Goal: Check status: Check status

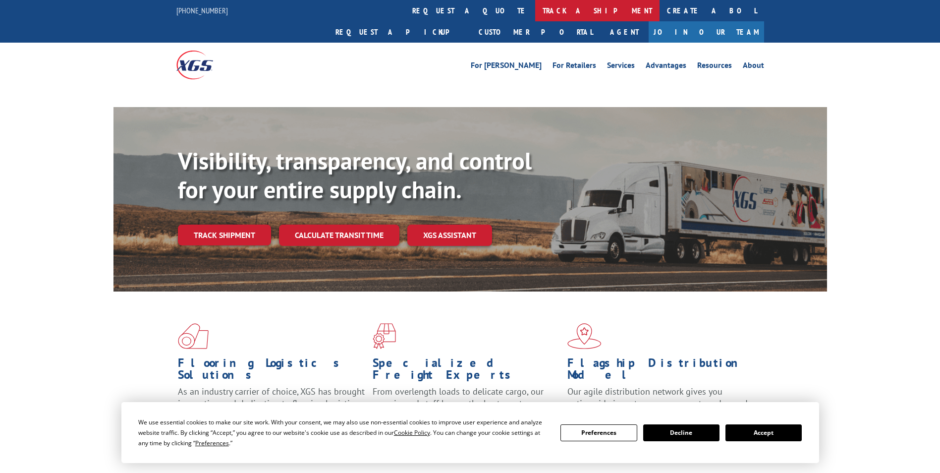
click at [535, 10] on link "track a shipment" at bounding box center [597, 10] width 124 height 21
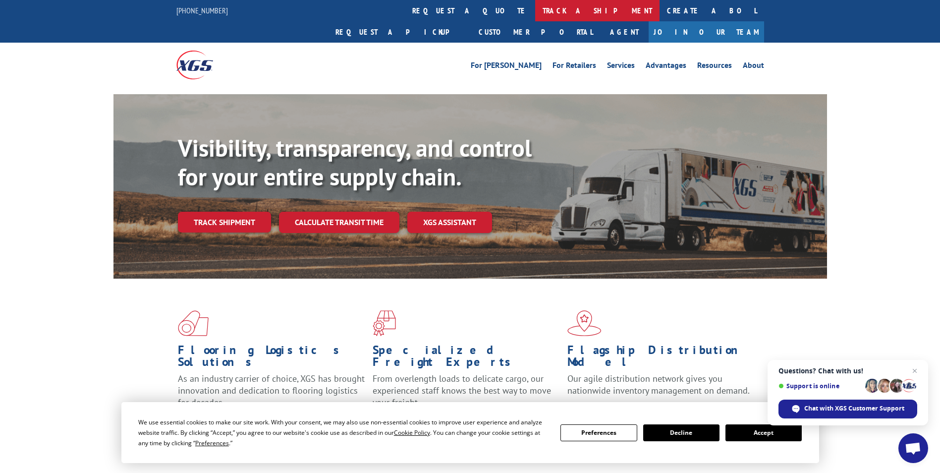
click at [535, 11] on link "track a shipment" at bounding box center [597, 10] width 124 height 21
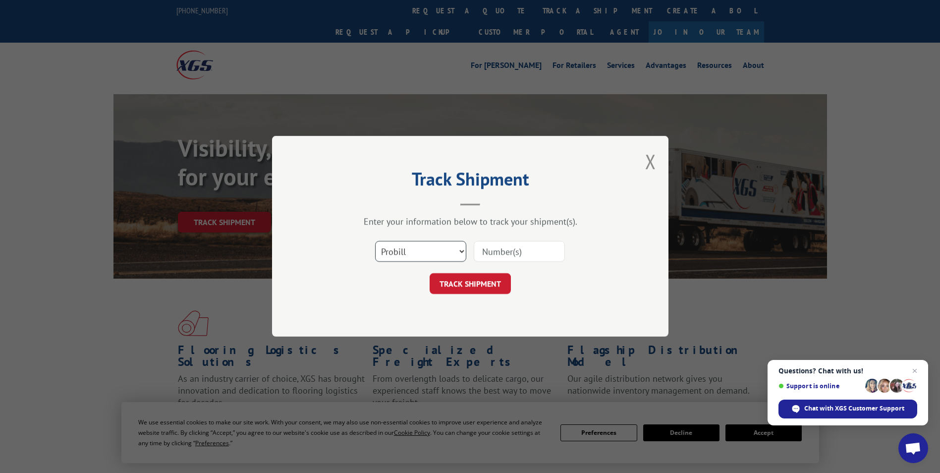
click at [450, 251] on select "Select category... Probill BOL PO" at bounding box center [420, 251] width 91 height 21
select select "po"
click at [375, 241] on select "Select category... Probill BOL PO" at bounding box center [420, 251] width 91 height 21
click at [496, 259] on input at bounding box center [519, 251] width 91 height 21
paste input "41518153"
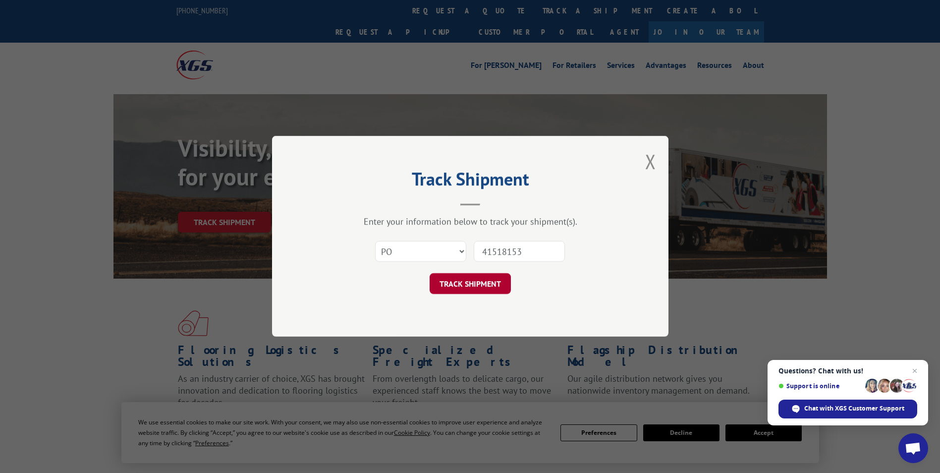
type input "41518153"
click at [475, 279] on button "TRACK SHIPMENT" at bounding box center [470, 284] width 81 height 21
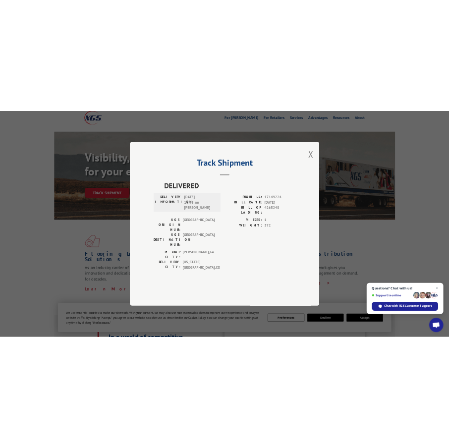
scroll to position [99, 0]
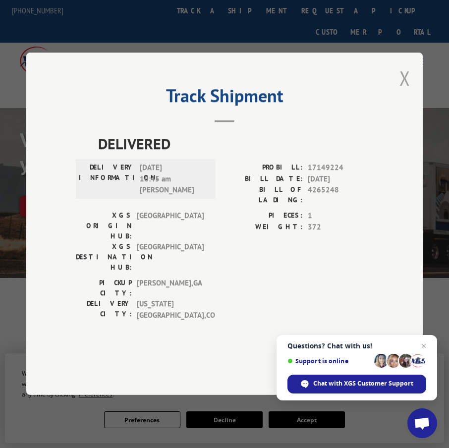
click at [408, 91] on button "Close modal" at bounding box center [405, 78] width 11 height 26
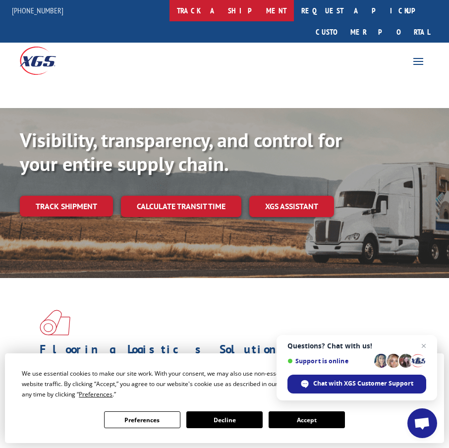
click at [245, 10] on link "track a shipment" at bounding box center [232, 10] width 124 height 21
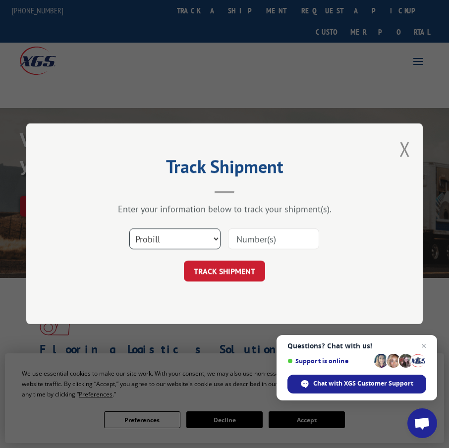
click at [207, 240] on select "Select category... Probill BOL PO" at bounding box center [174, 239] width 91 height 21
select select "po"
click at [129, 229] on select "Select category... Probill BOL PO" at bounding box center [174, 239] width 91 height 21
click at [276, 238] on input at bounding box center [273, 239] width 91 height 21
paste input "41518153"
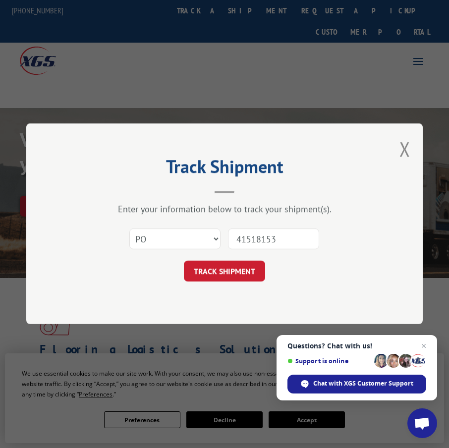
type input "41518153"
click at [248, 283] on div "Track Shipment Enter your information below to track your shipment(s). Select c…" at bounding box center [224, 223] width 397 height 201
click at [244, 270] on button "TRACK SHIPMENT" at bounding box center [224, 271] width 81 height 21
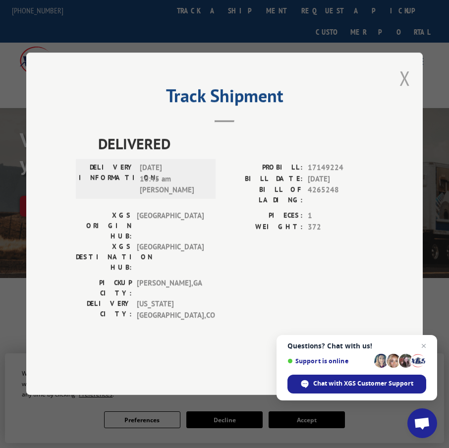
click at [406, 91] on button "Close modal" at bounding box center [405, 78] width 11 height 26
